Goal: Navigation & Orientation: Understand site structure

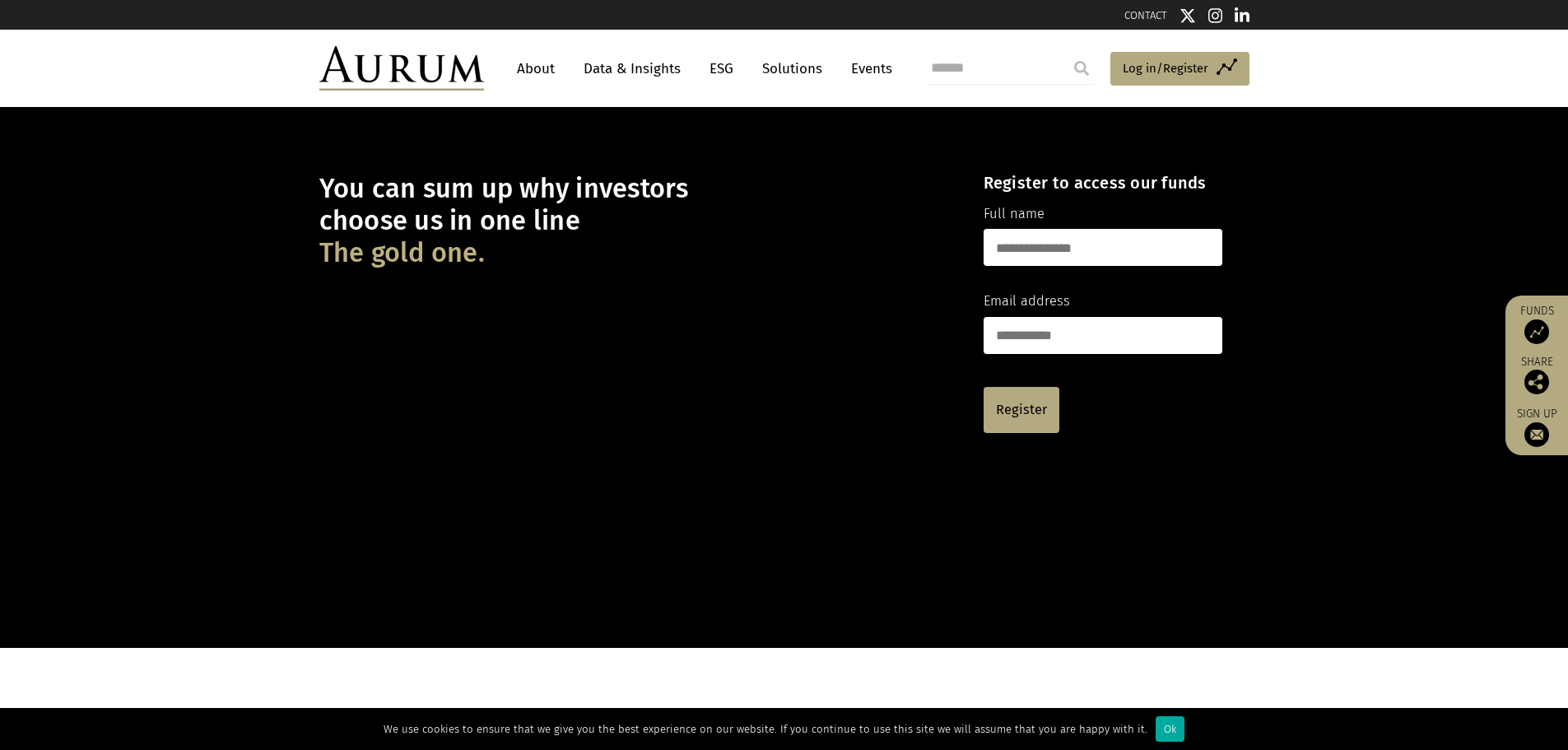
click at [537, 75] on link "About" at bounding box center [536, 68] width 54 height 30
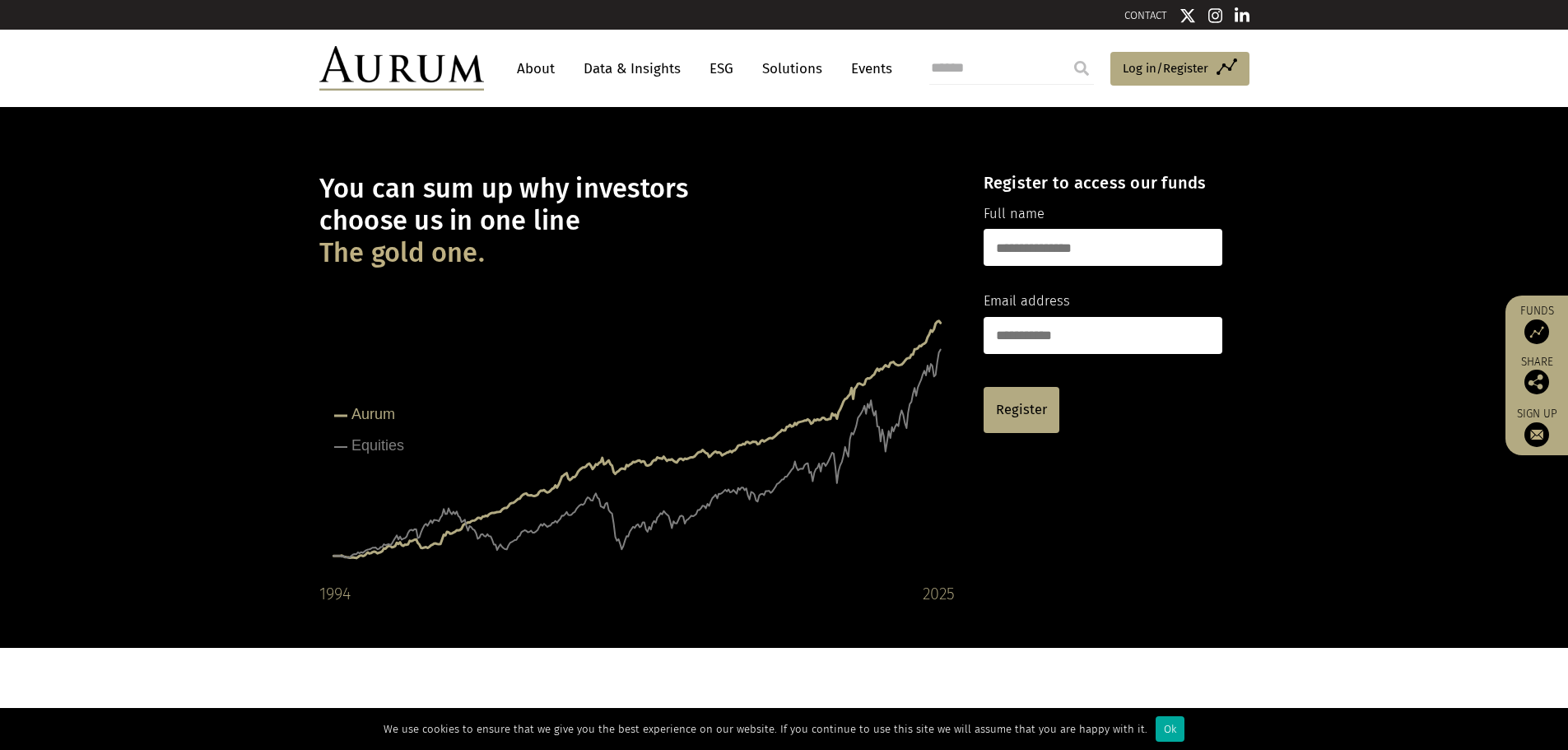
click at [542, 68] on link "About" at bounding box center [536, 68] width 54 height 30
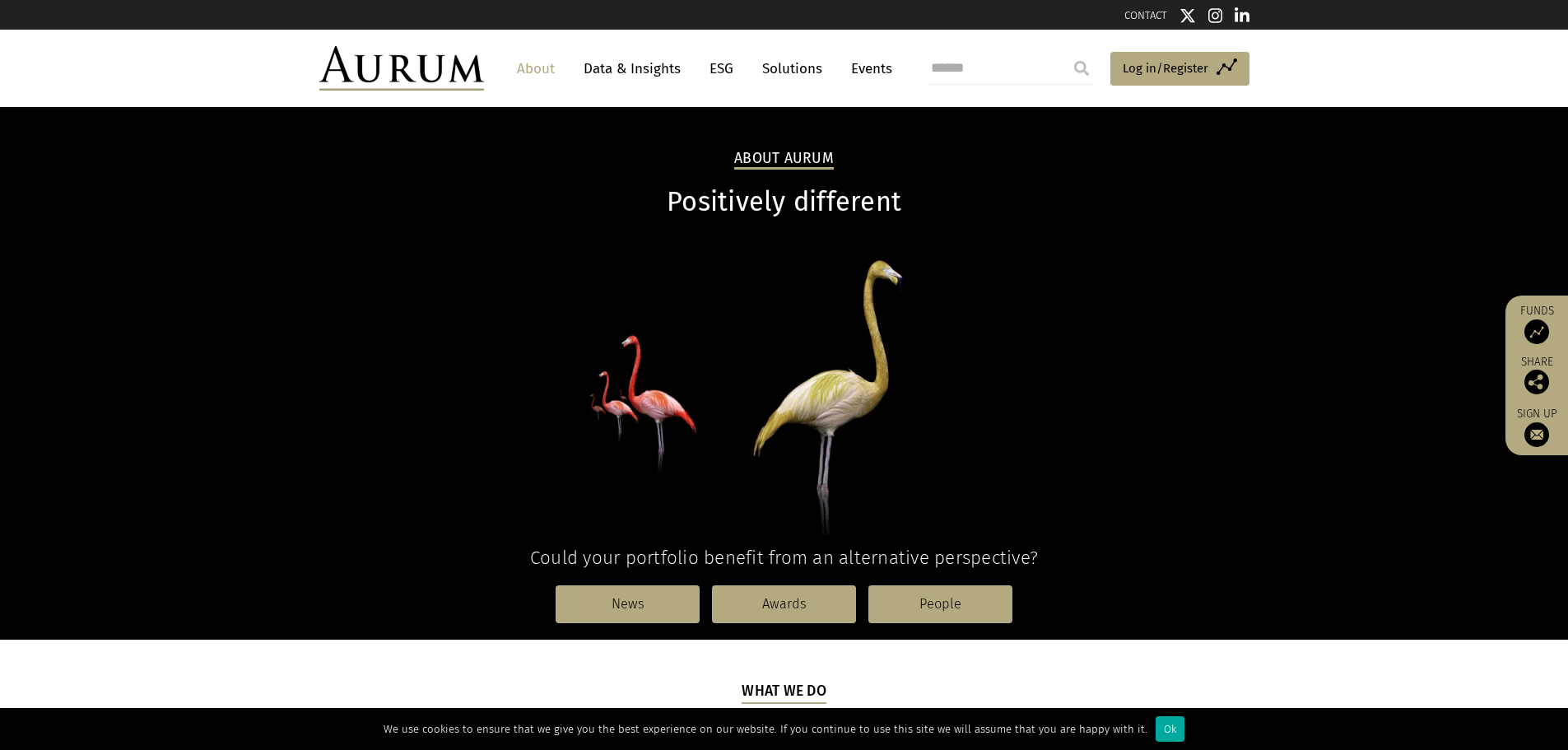
click at [784, 61] on link "Solutions" at bounding box center [792, 68] width 76 height 30
